Goal: Find specific page/section

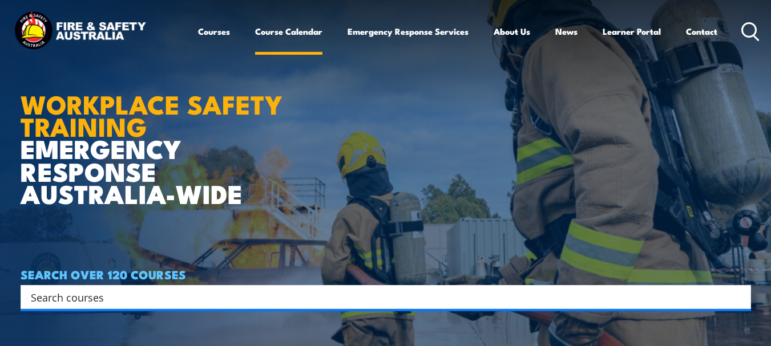
click at [281, 32] on link "Course Calendar" at bounding box center [288, 31] width 67 height 27
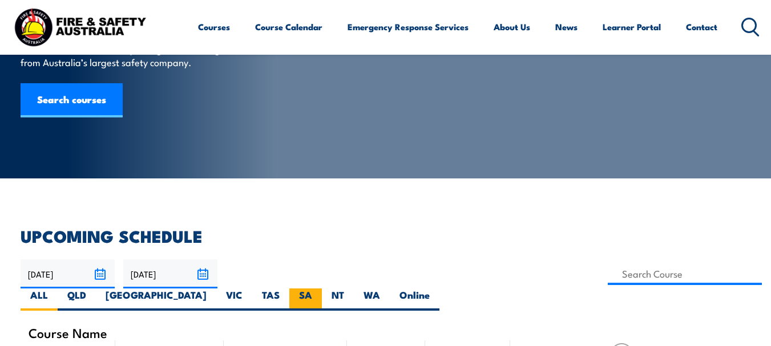
click at [322, 289] on label "SA" at bounding box center [305, 300] width 33 height 22
click at [320, 289] on input "SA" at bounding box center [315, 292] width 7 height 7
radio input "true"
